Goal: Transaction & Acquisition: Purchase product/service

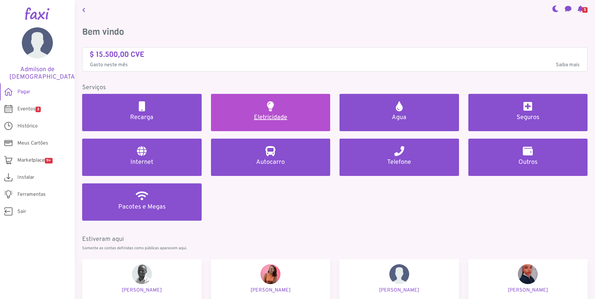
click at [282, 120] on h5 "Eletricidade" at bounding box center [270, 117] width 105 height 7
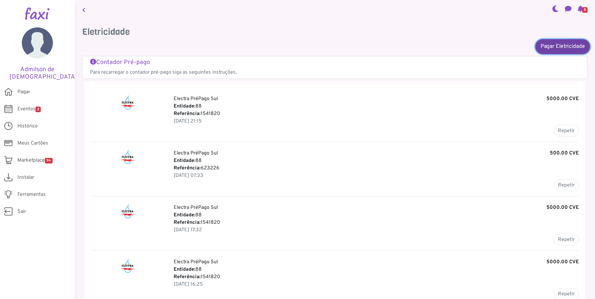
click at [549, 48] on link "Pagar Eletricidade" at bounding box center [562, 46] width 55 height 15
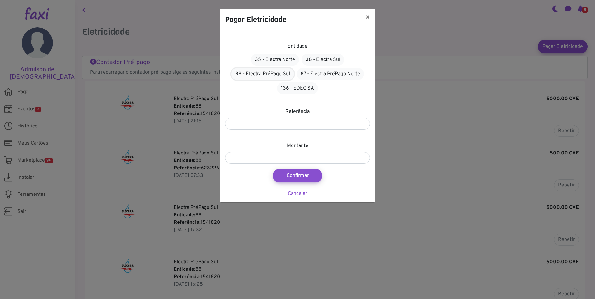
drag, startPoint x: 270, startPoint y: 73, endPoint x: 288, endPoint y: 101, distance: 32.7
click at [271, 73] on link "88 - Electra PréPago Sul" at bounding box center [262, 74] width 63 height 12
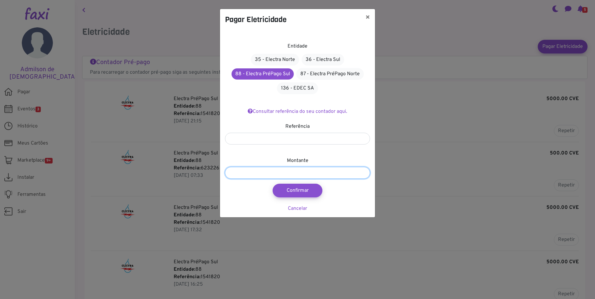
click at [293, 173] on input "number" at bounding box center [297, 173] width 145 height 12
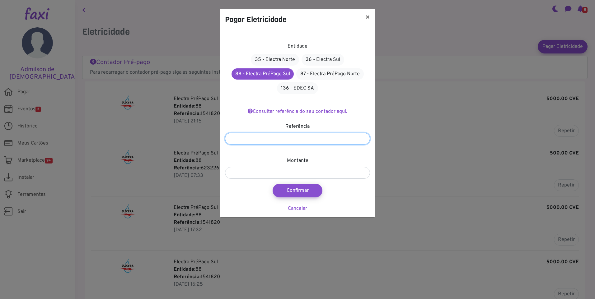
click at [258, 136] on input "number" at bounding box center [297, 139] width 145 height 12
type input "*******"
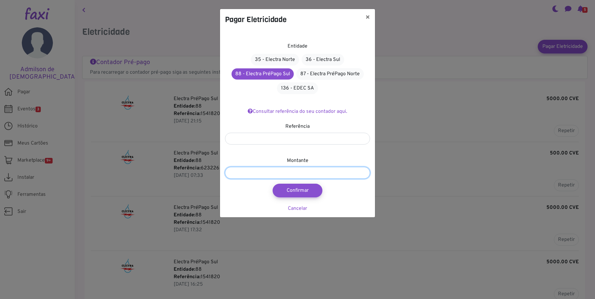
click at [254, 171] on input "number" at bounding box center [297, 173] width 145 height 12
type input "*"
type input "***"
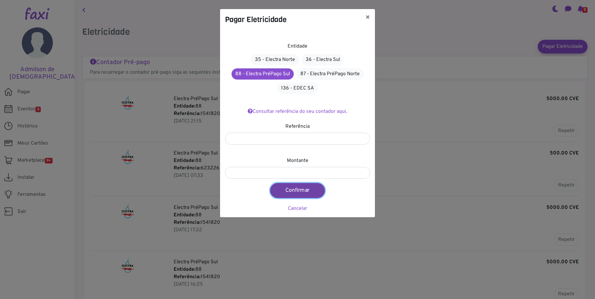
click at [299, 190] on button "Confirmar" at bounding box center [297, 190] width 55 height 15
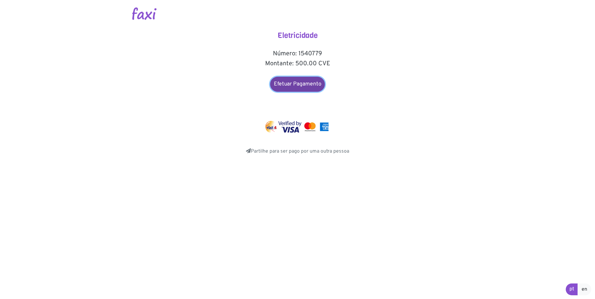
click at [293, 83] on link "Efetuar Pagamento" at bounding box center [297, 84] width 55 height 15
